Goal: Task Accomplishment & Management: Complete application form

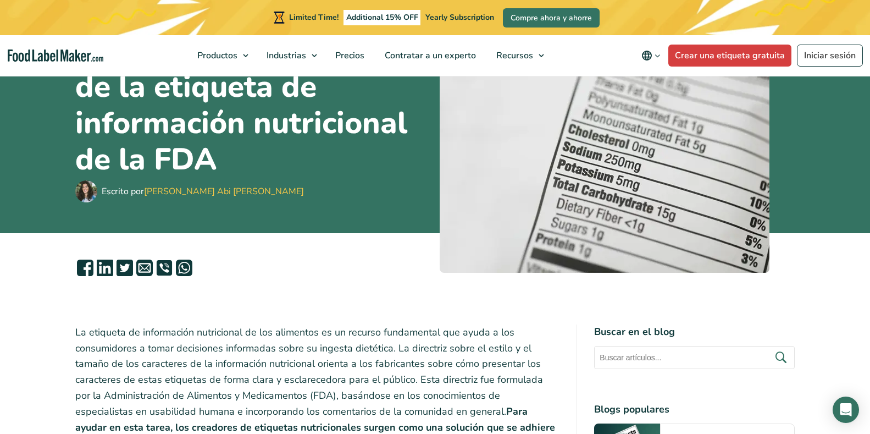
scroll to position [110, 0]
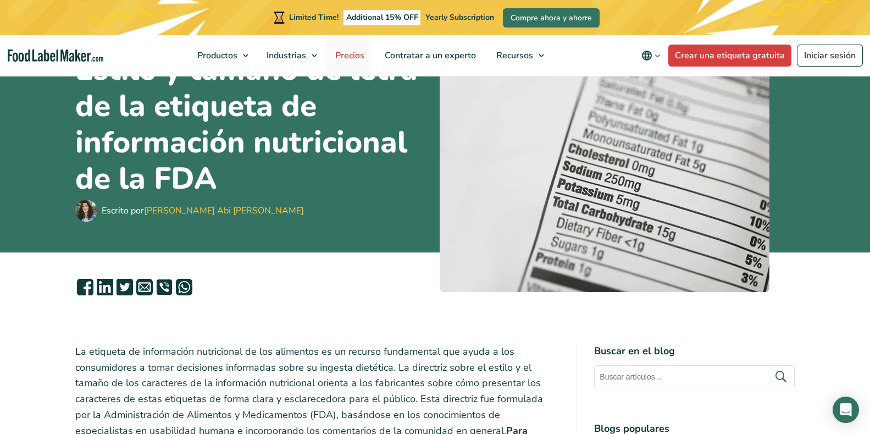
click at [368, 63] on link "Precios" at bounding box center [348, 55] width 47 height 41
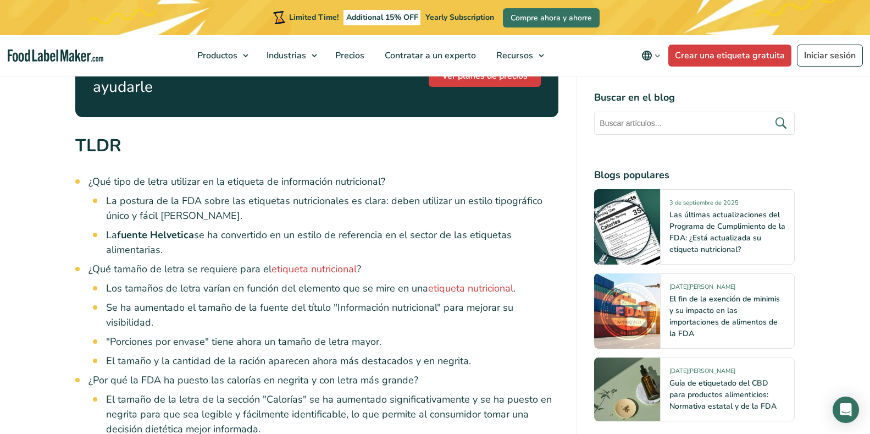
scroll to position [715, 0]
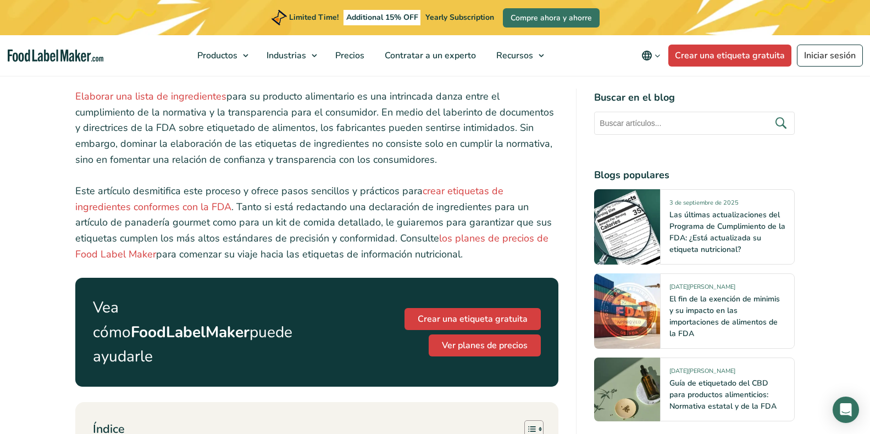
scroll to position [385, 0]
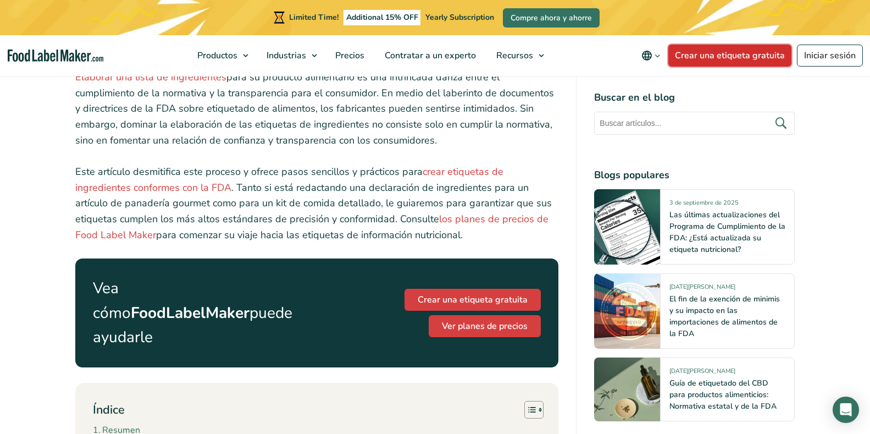
click at [756, 47] on link "Crear una etiqueta gratuita" at bounding box center [730, 56] width 123 height 22
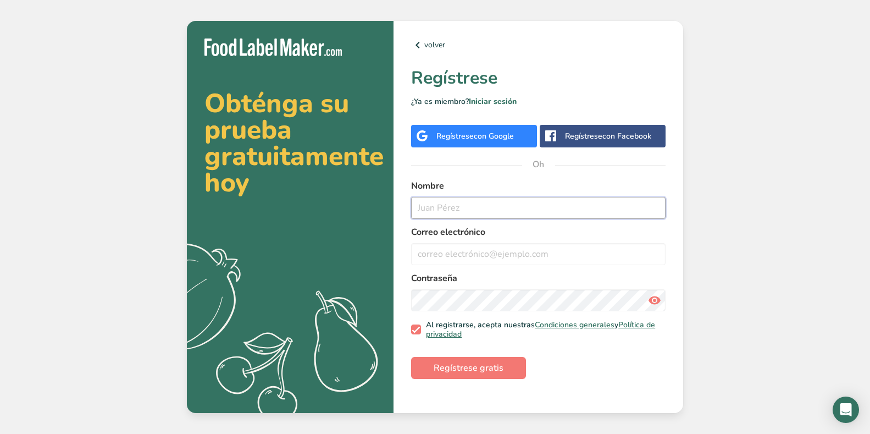
click at [471, 216] on input "text" at bounding box center [538, 208] width 255 height 22
